Goal: Information Seeking & Learning: Learn about a topic

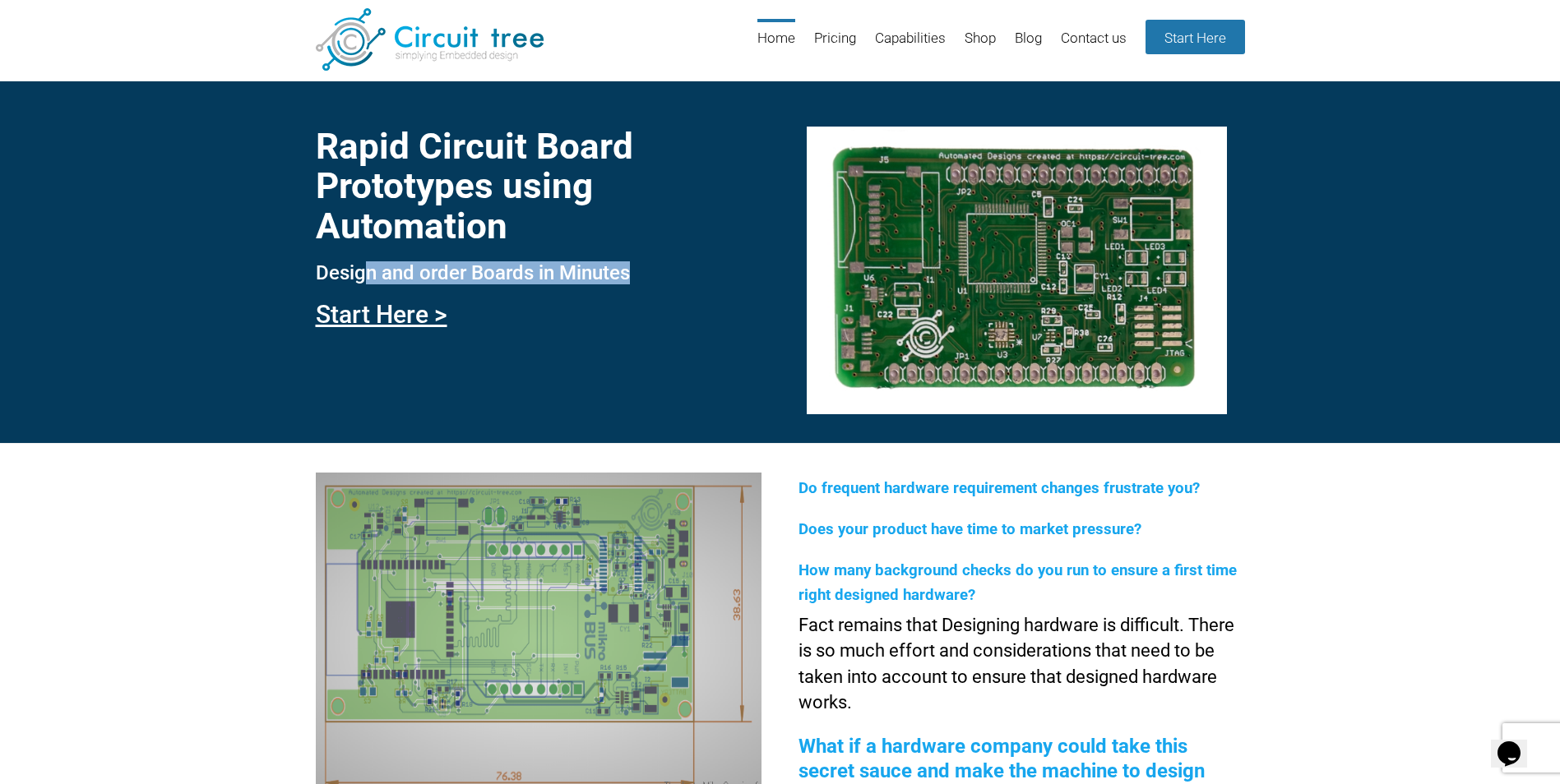
drag, startPoint x: 367, startPoint y: 272, endPoint x: 639, endPoint y: 262, distance: 272.2
click at [639, 262] on h3 "Design and order Boards in Minutes" at bounding box center [538, 273] width 446 height 22
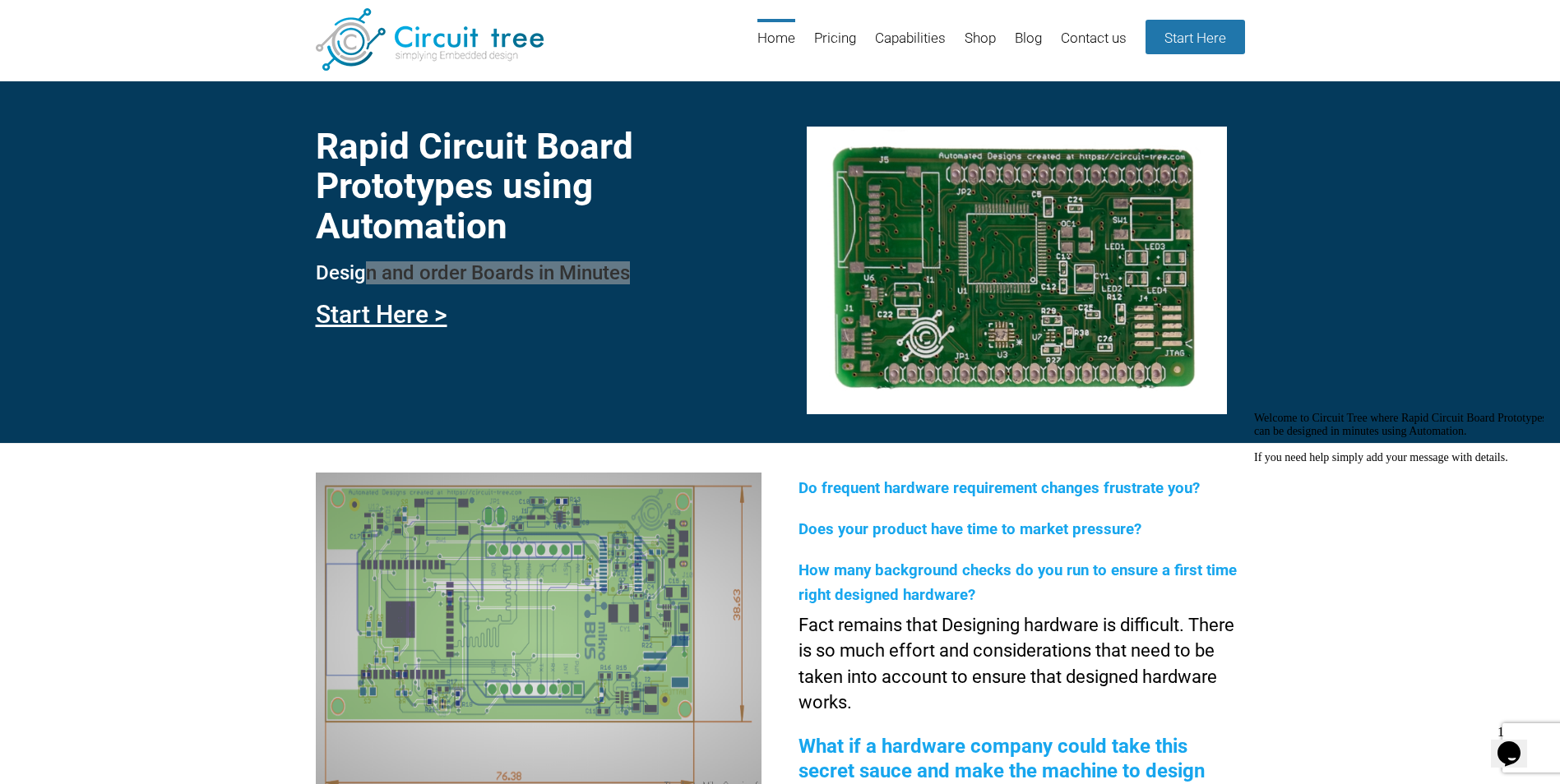
click at [1520, 741] on icon "Chat widget" at bounding box center [1509, 754] width 23 height 25
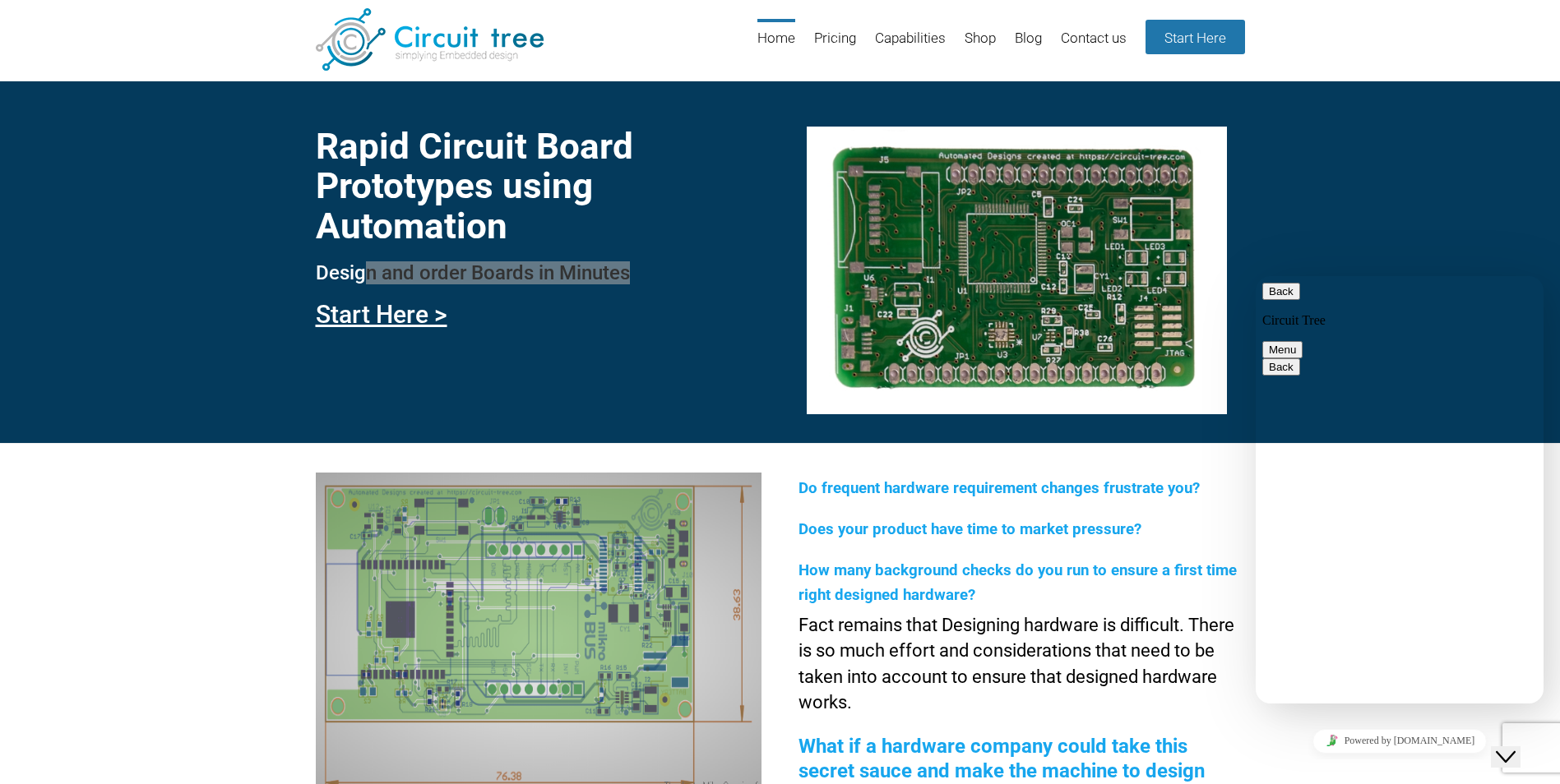
click at [1278, 300] on button "Back" at bounding box center [1282, 292] width 38 height 17
click at [1506, 751] on icon "Close Chat This icon closes the chat window." at bounding box center [1505, 757] width 20 height 20
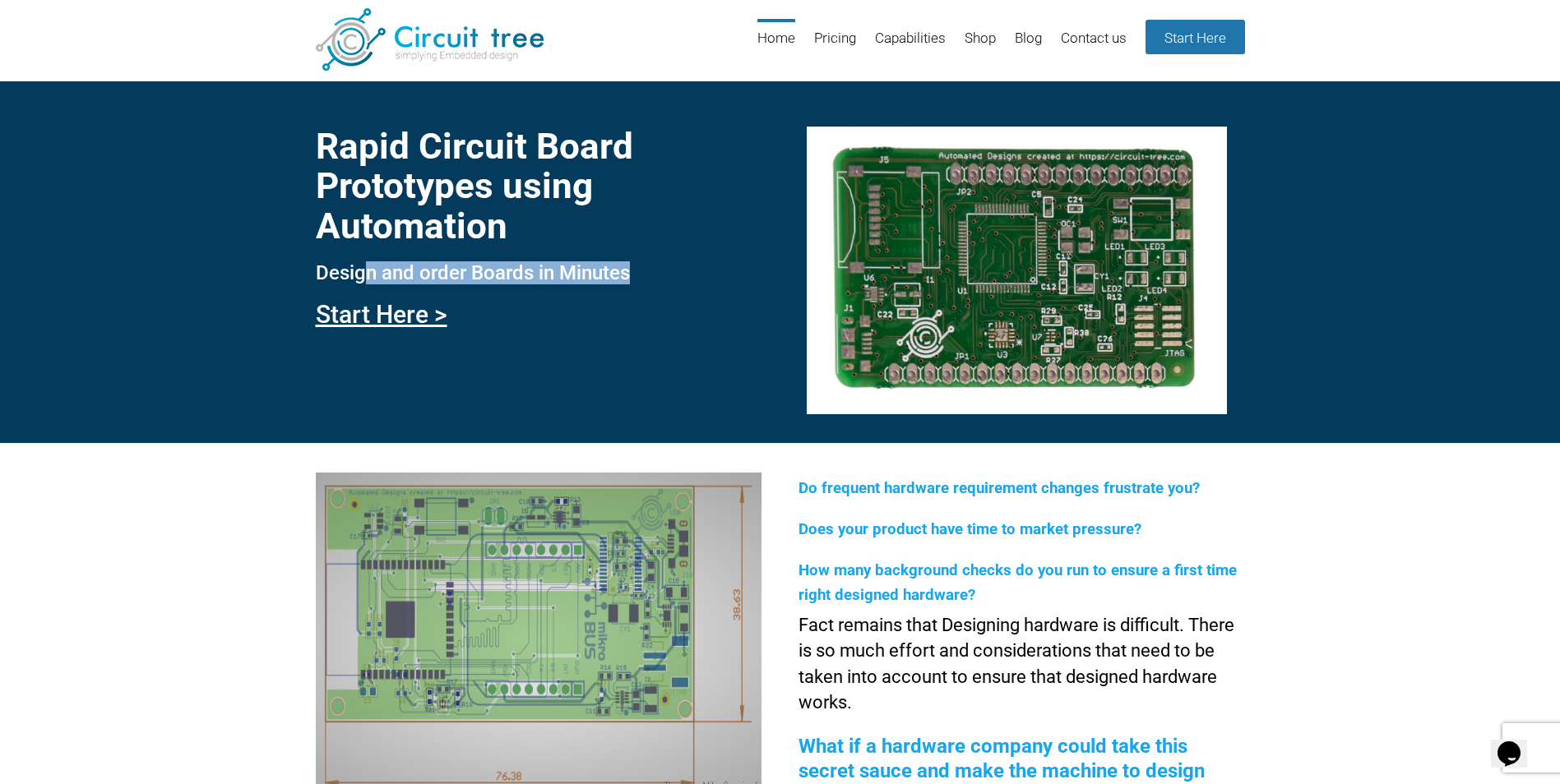
click at [984, 280] on img at bounding box center [1017, 271] width 421 height 288
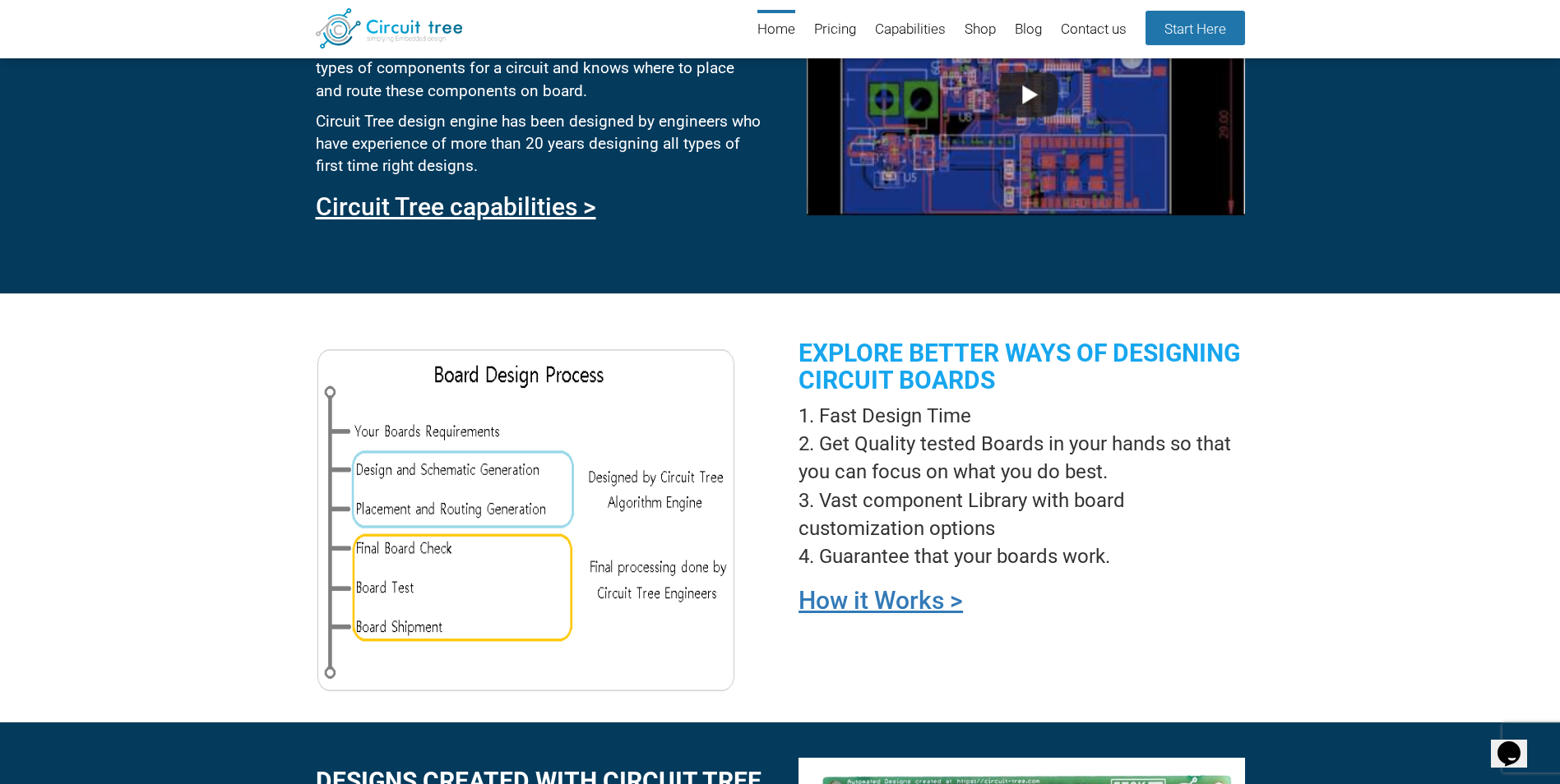
scroll to position [964, 0]
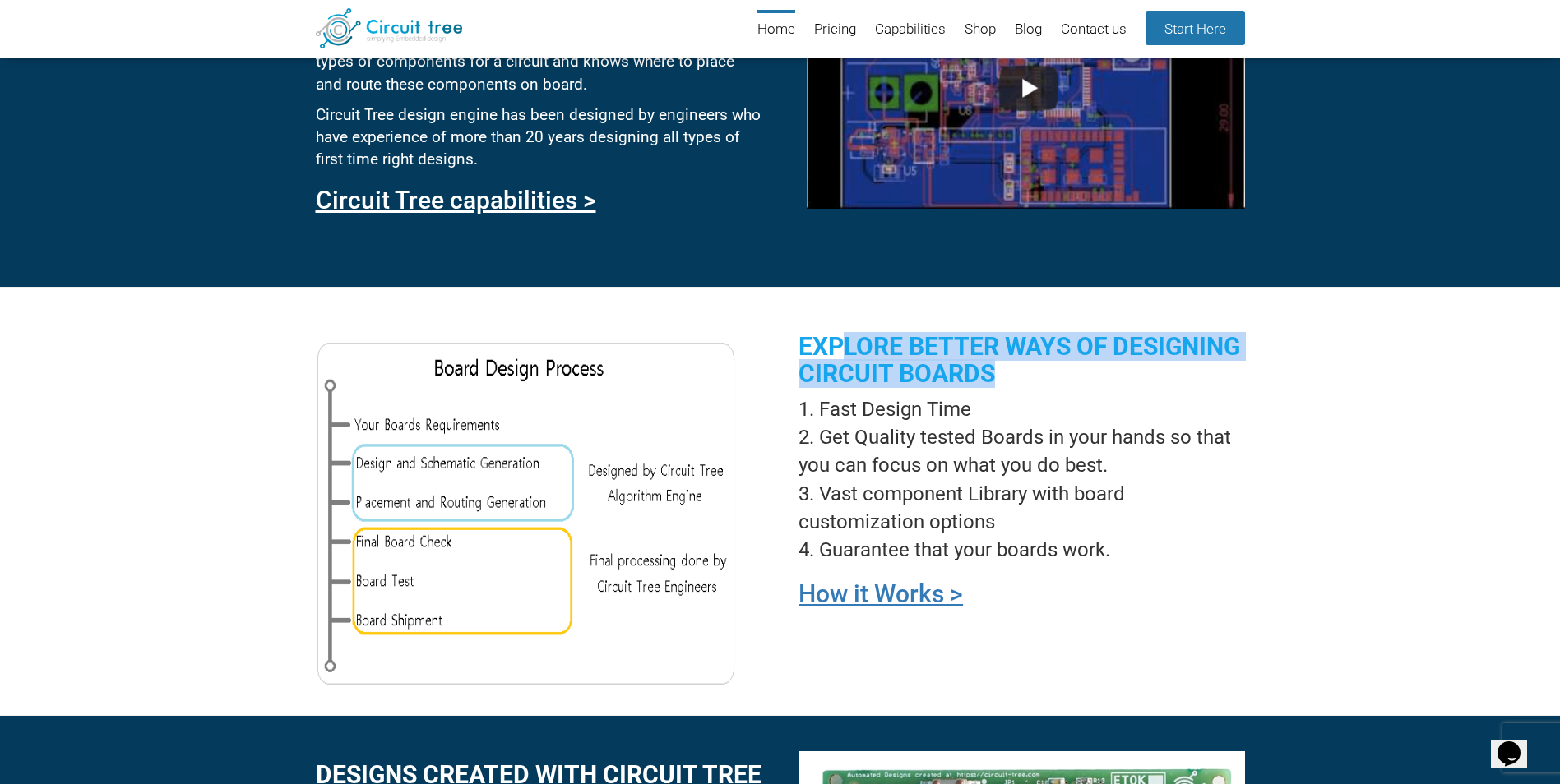
drag, startPoint x: 924, startPoint y: 344, endPoint x: 1194, endPoint y: 372, distance: 271.4
click at [1194, 372] on h2 "Explore better ways of designing circuit boards" at bounding box center [1021, 360] width 446 height 54
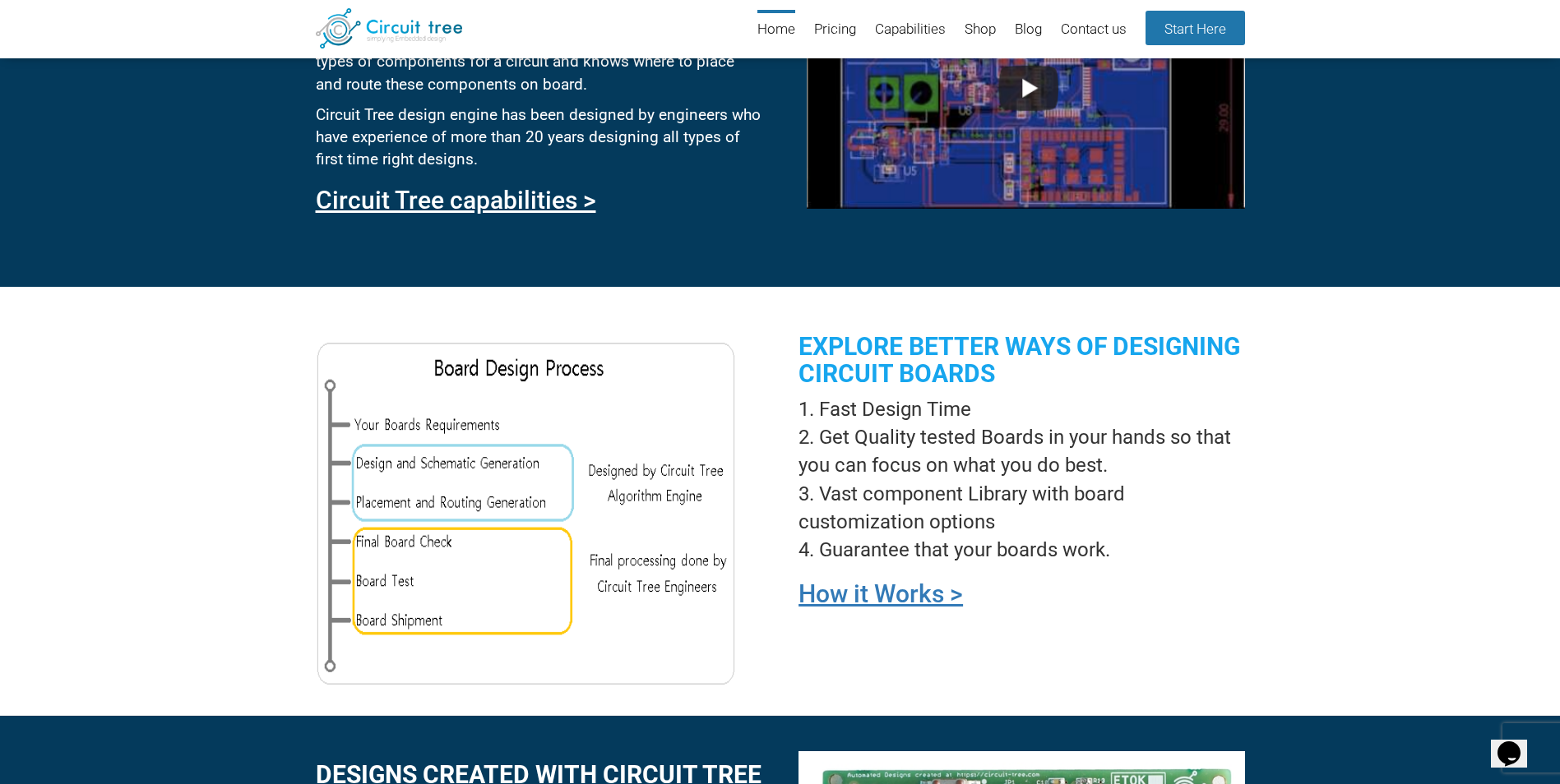
click at [1047, 437] on li "Get Quality tested Boards in your hands so that you can focus on what you do be…" at bounding box center [1021, 452] width 446 height 57
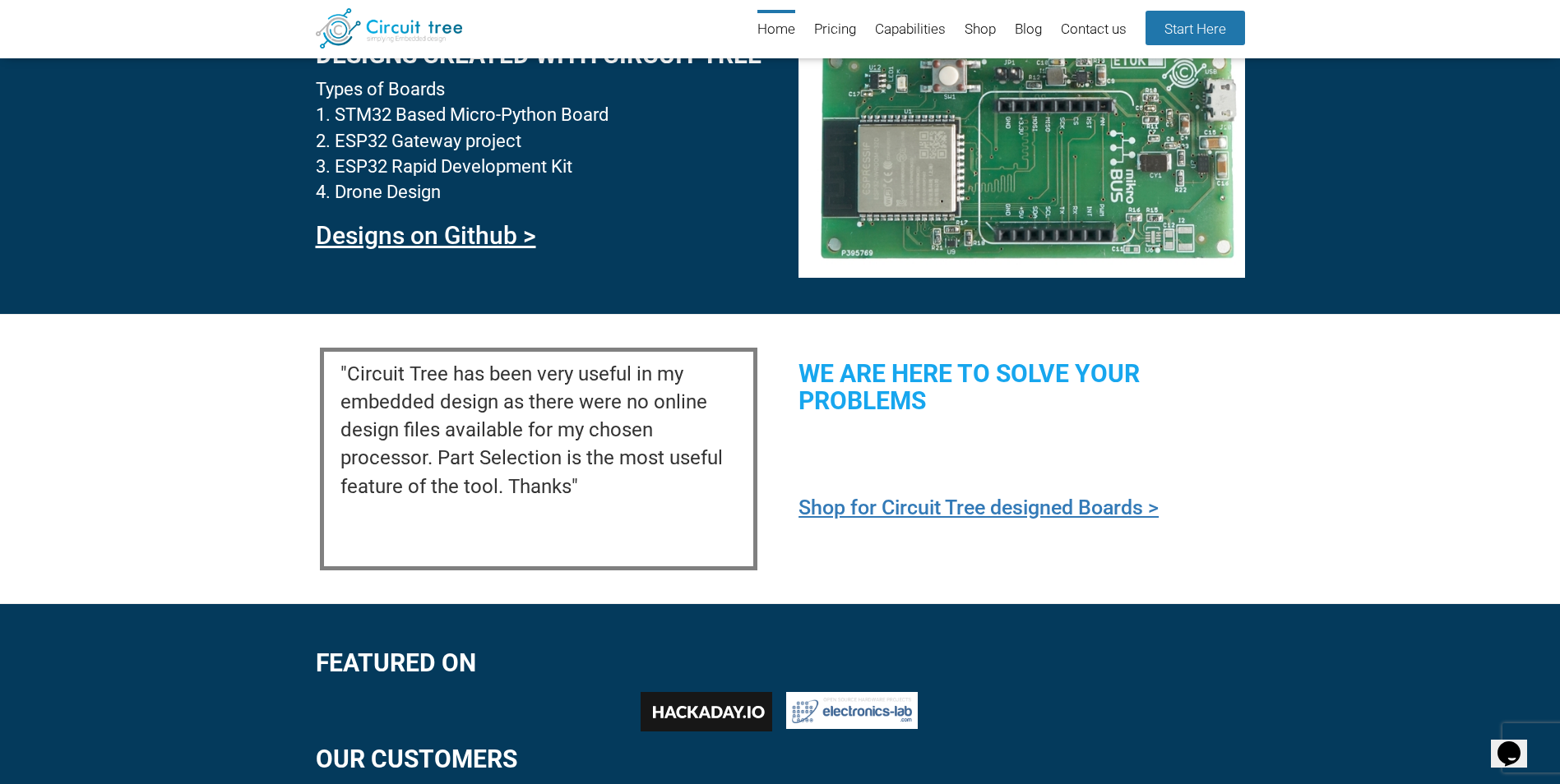
scroll to position [1646, 0]
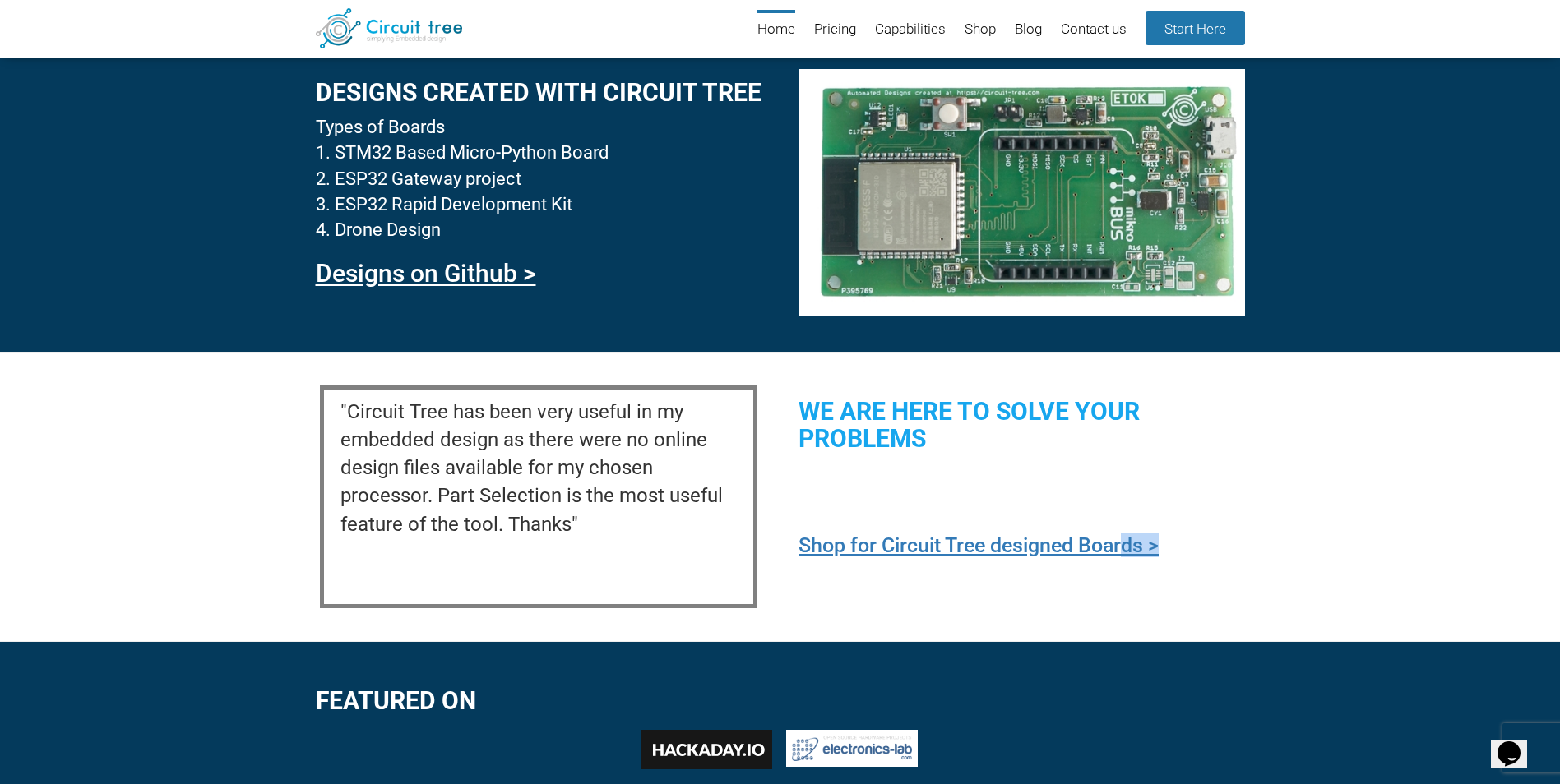
drag, startPoint x: 1175, startPoint y: 545, endPoint x: 1123, endPoint y: 472, distance: 89.6
click at [1123, 472] on div "We are here to solve your problems Shop for Circuit Tree designed Boards >" at bounding box center [1021, 473] width 446 height 184
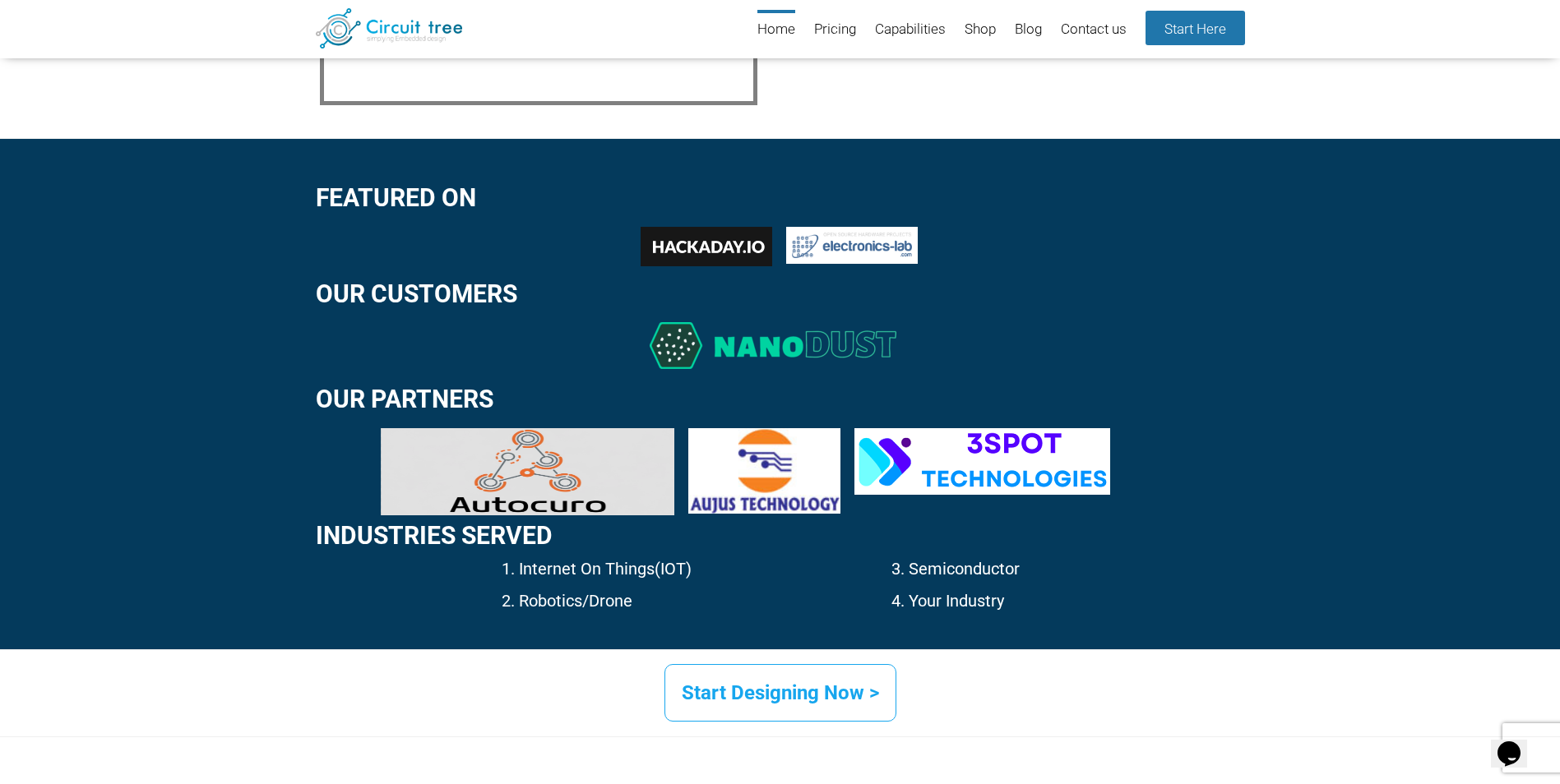
scroll to position [2139, 0]
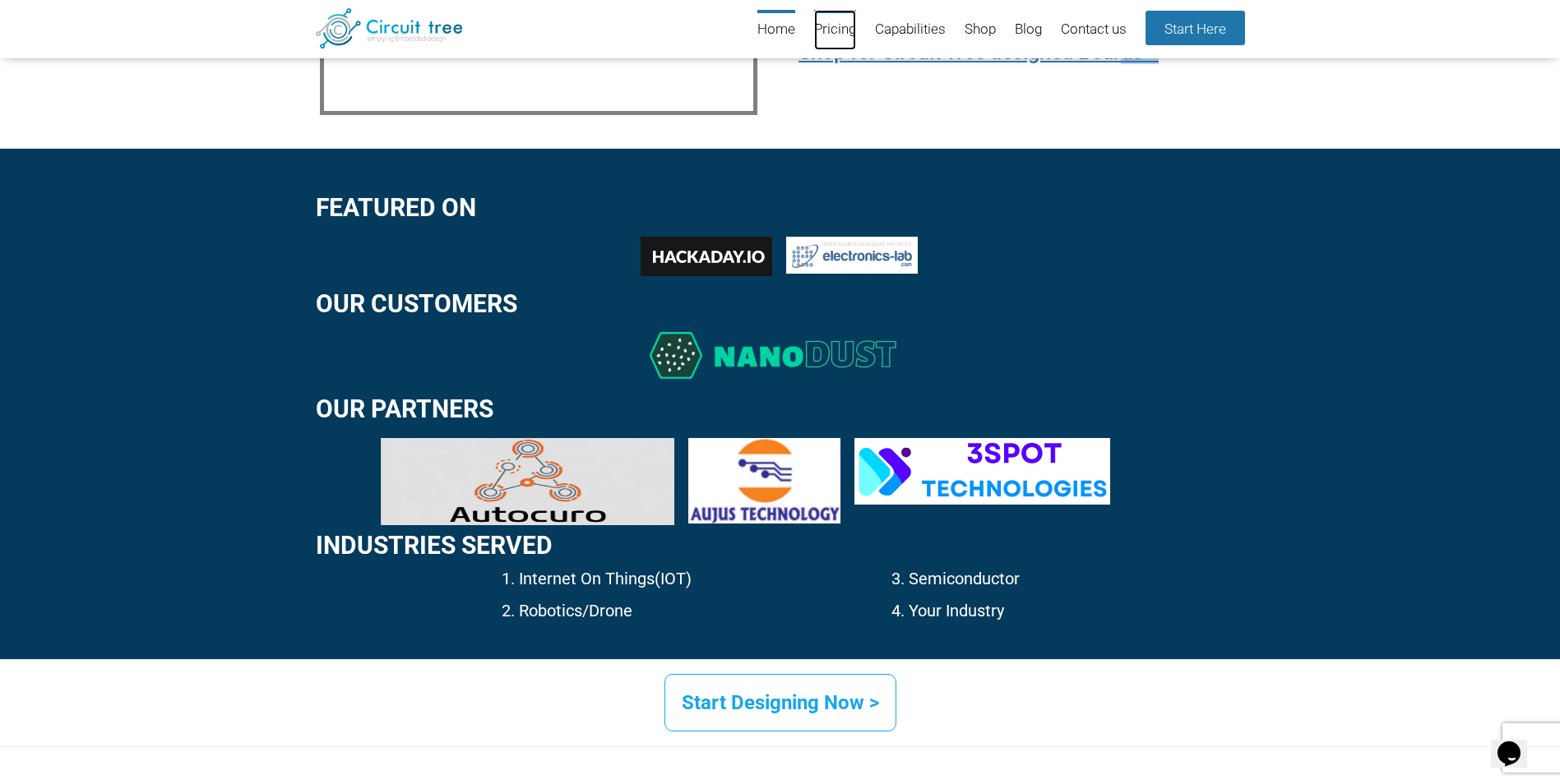
click at [835, 34] on link "Pricing" at bounding box center [834, 29] width 42 height 41
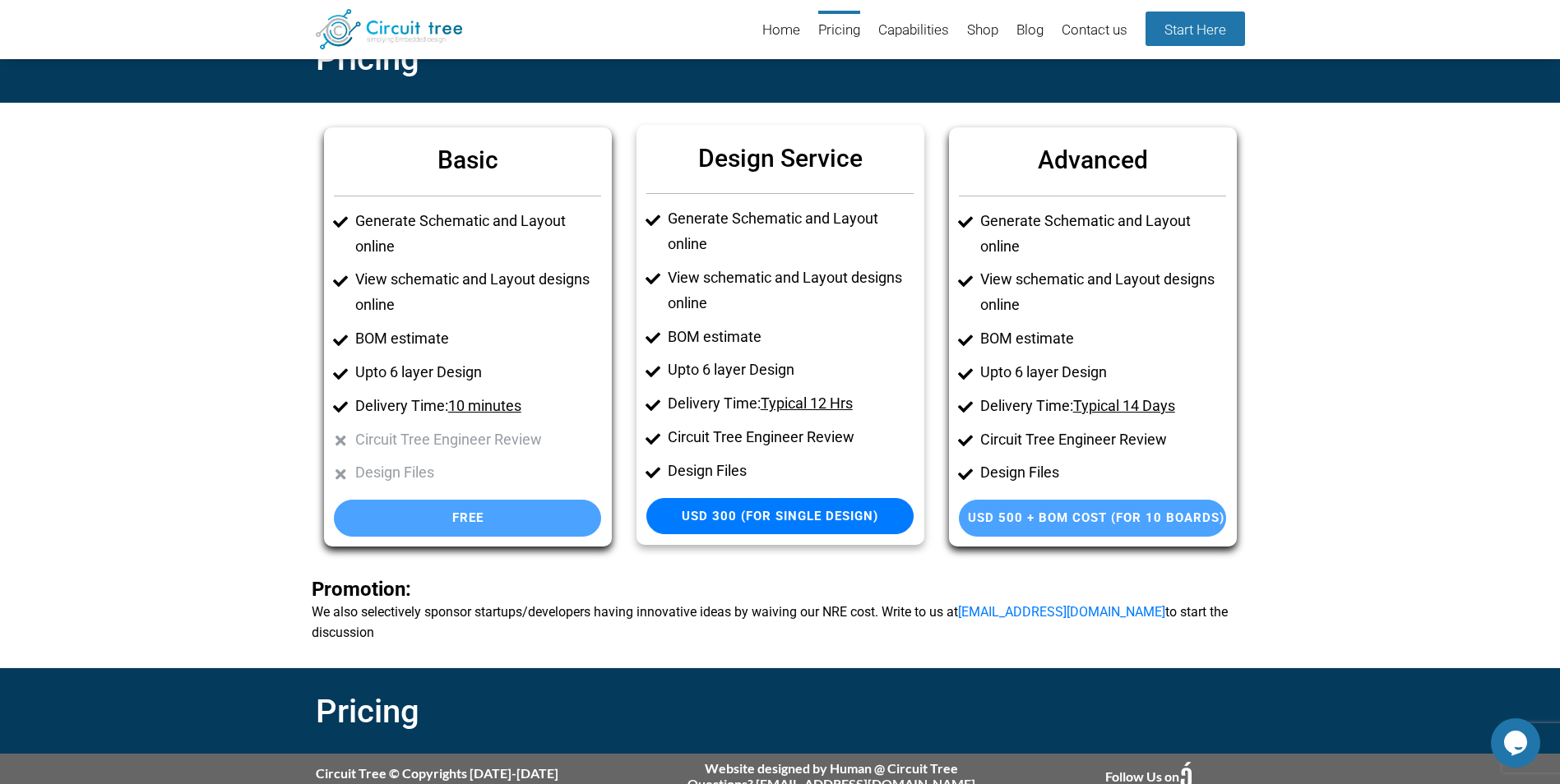
scroll to position [36, 0]
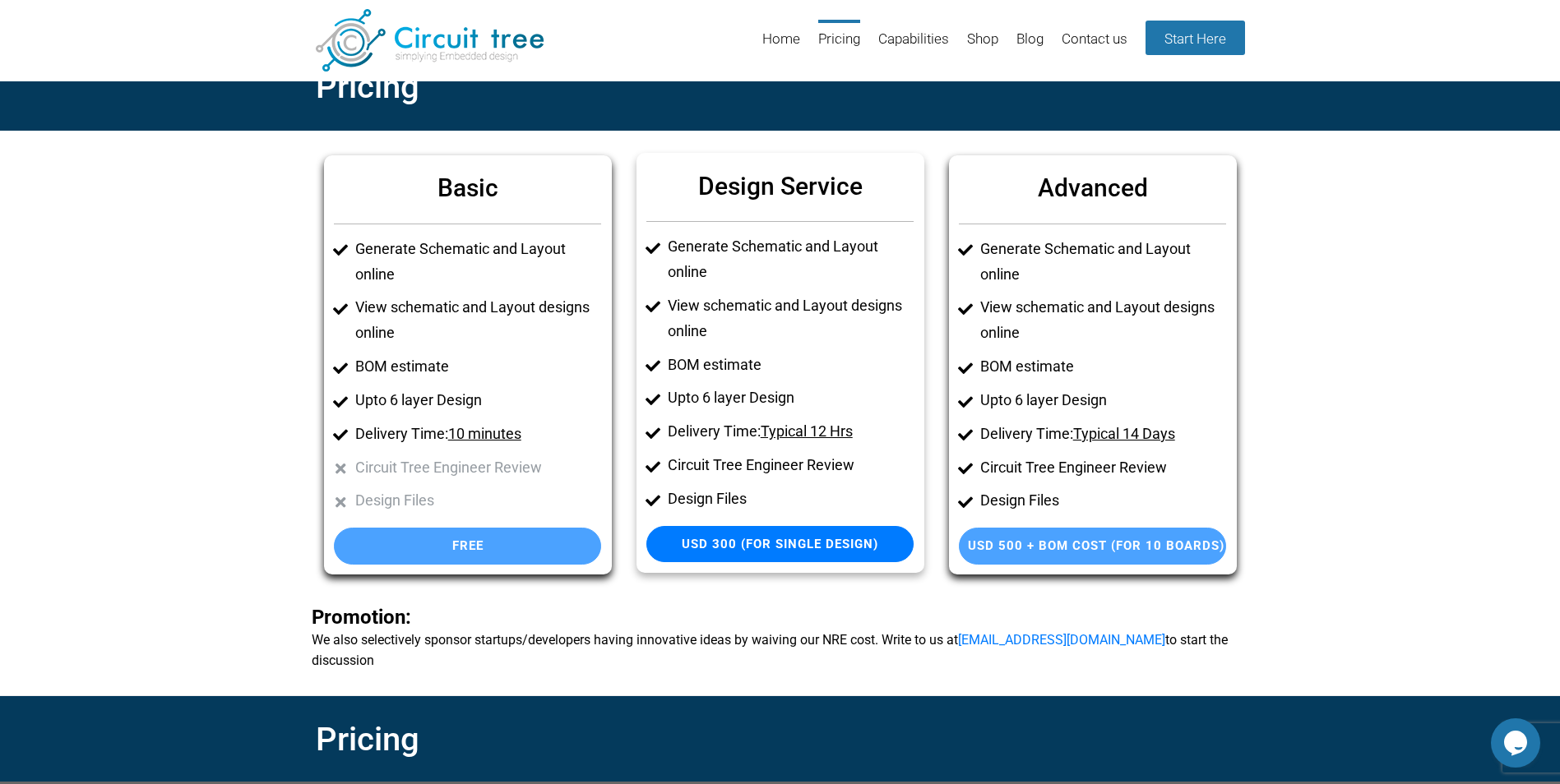
click at [752, 321] on li "View schematic and Layout designs online" at bounding box center [791, 319] width 246 height 51
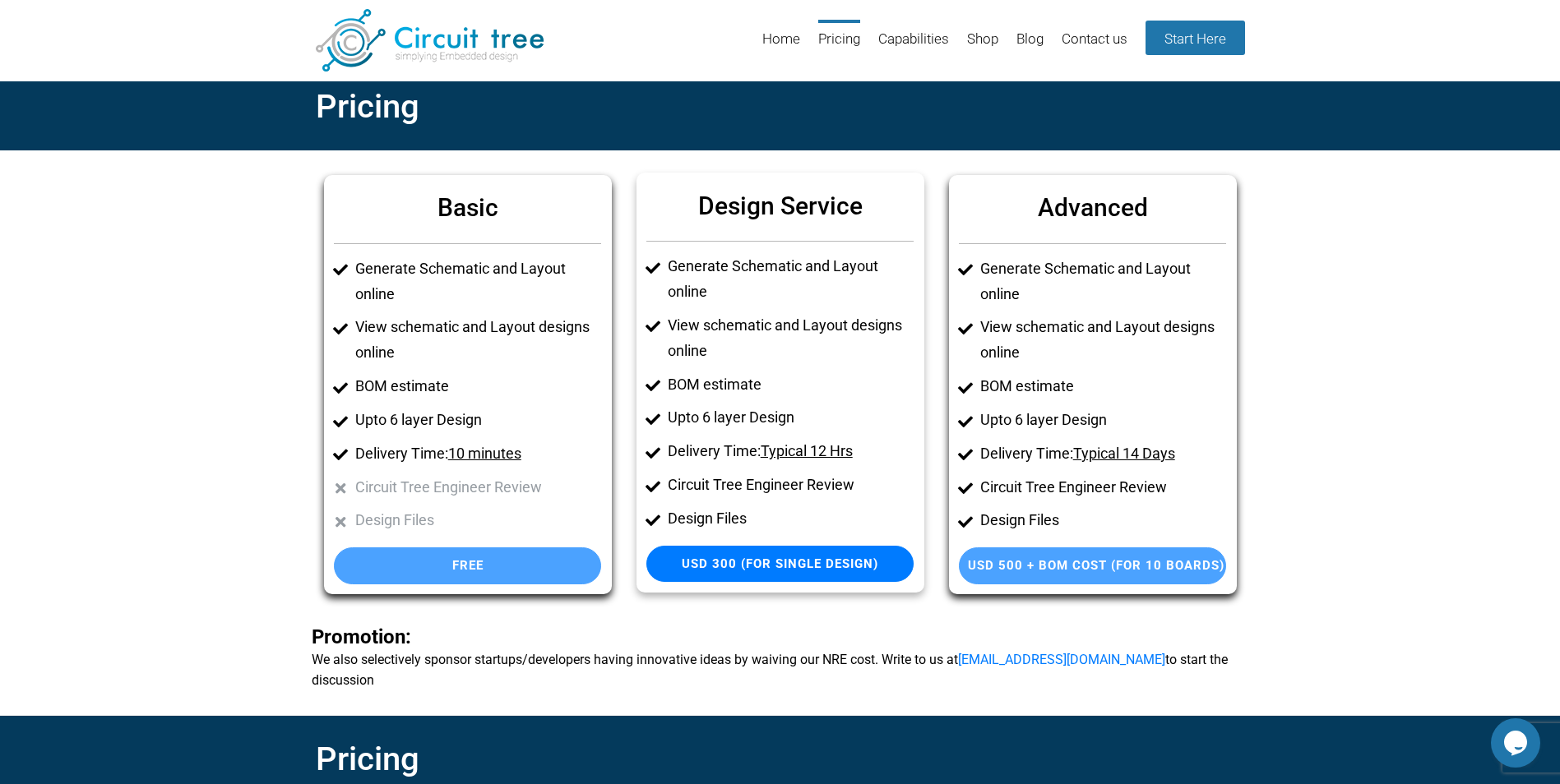
scroll to position [0, 0]
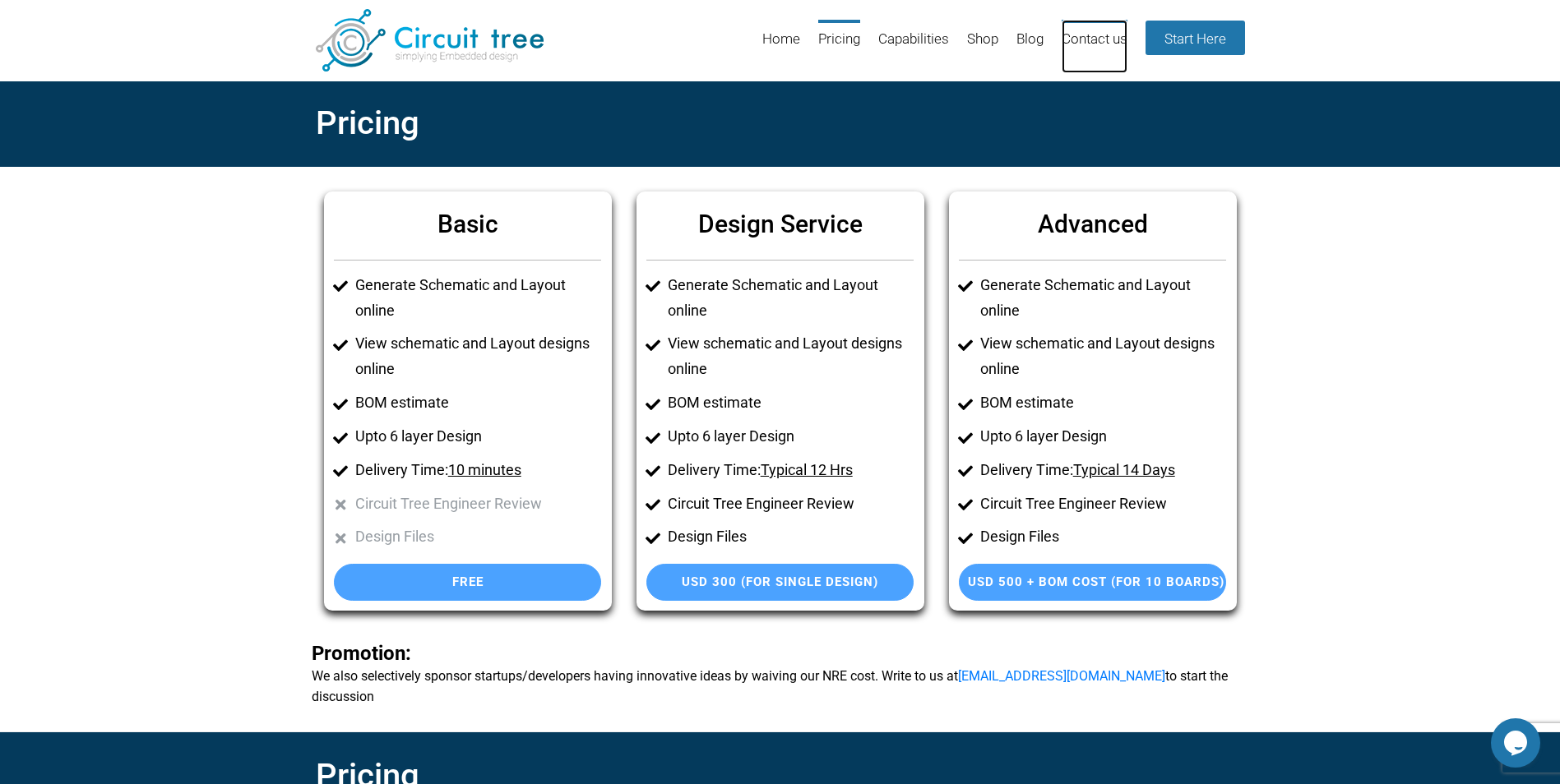
click at [1099, 41] on link "Contact us" at bounding box center [1094, 46] width 65 height 53
click at [775, 35] on link "Home" at bounding box center [781, 46] width 38 height 53
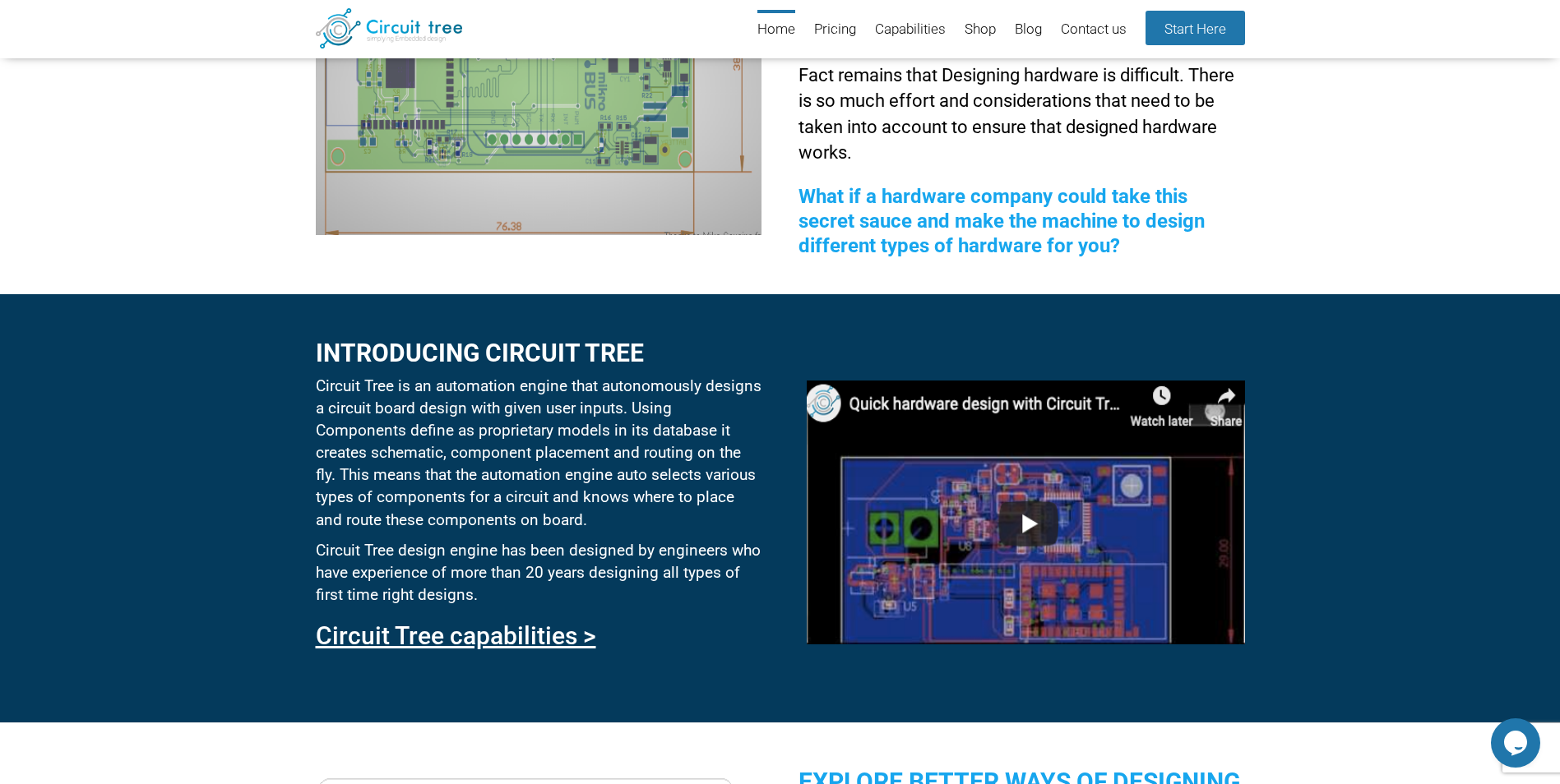
scroll to position [389, 0]
